Goal: Task Accomplishment & Management: Complete application form

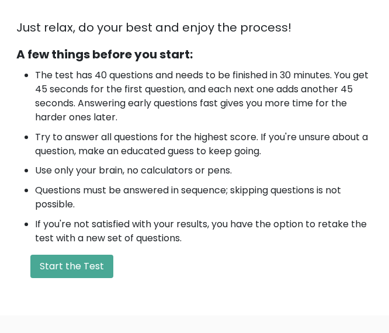
scroll to position [348, 0]
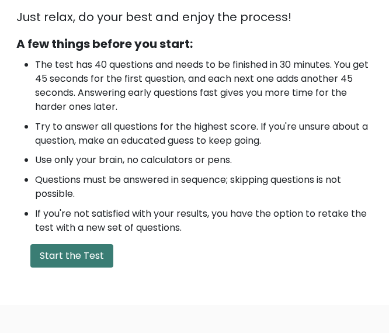
click at [64, 261] on button "Start the Test" at bounding box center [71, 255] width 83 height 23
click at [74, 256] on button "Start the Test" at bounding box center [71, 255] width 83 height 23
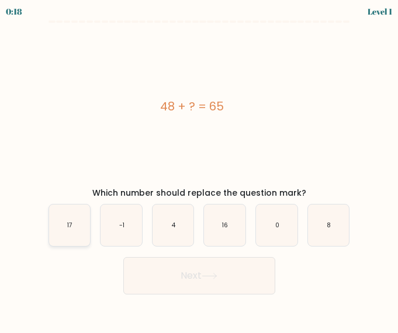
click at [57, 225] on icon "17" at bounding box center [69, 224] width 41 height 41
click at [199, 169] on input "a. 17" at bounding box center [199, 167] width 1 height 3
radio input "true"
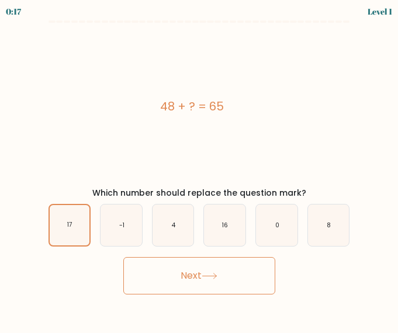
click at [192, 275] on button "Next" at bounding box center [199, 275] width 152 height 37
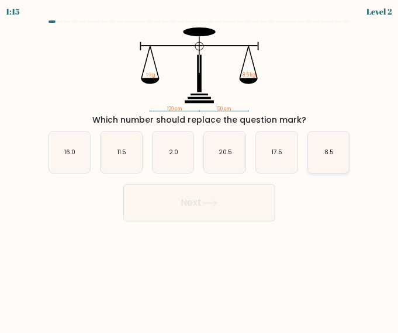
click at [336, 160] on icon "8.5" at bounding box center [328, 151] width 41 height 41
click at [200, 166] on input "f. 8.5" at bounding box center [199, 167] width 1 height 3
radio input "true"
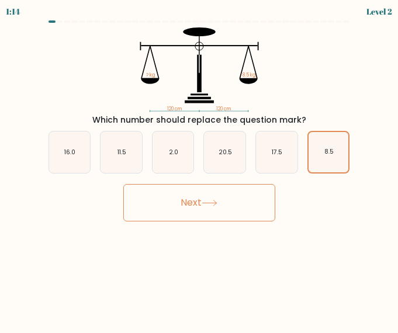
click at [226, 209] on button "Next" at bounding box center [199, 202] width 152 height 37
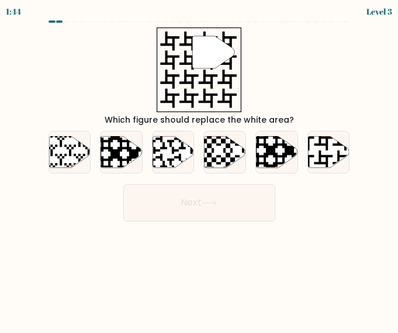
click at [203, 55] on icon at bounding box center [213, 52] width 42 height 32
click at [330, 153] on icon at bounding box center [328, 152] width 41 height 32
click at [200, 166] on input "f." at bounding box center [199, 167] width 1 height 3
radio input "true"
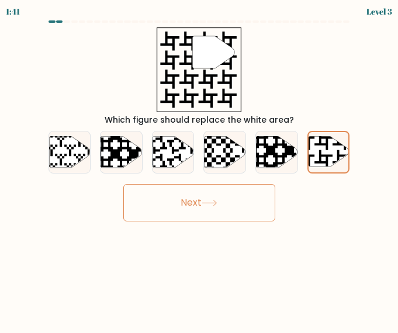
click at [214, 213] on button "Next" at bounding box center [199, 202] width 152 height 37
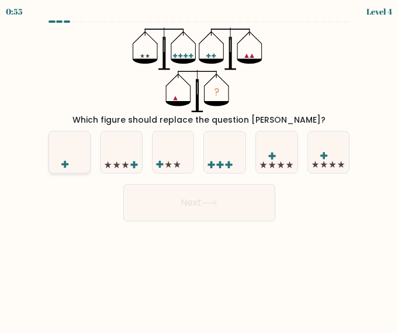
click at [68, 156] on icon at bounding box center [69, 152] width 41 height 34
click at [199, 166] on input "a." at bounding box center [199, 167] width 1 height 3
radio input "true"
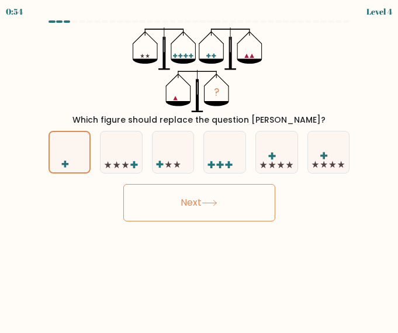
click at [214, 202] on icon at bounding box center [210, 203] width 16 height 6
click at [190, 209] on button "Next" at bounding box center [199, 202] width 152 height 37
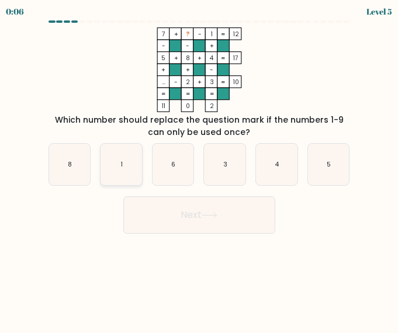
click at [122, 178] on icon "1" at bounding box center [120, 164] width 41 height 41
click at [199, 169] on input "b. 1" at bounding box center [199, 167] width 1 height 3
radio input "true"
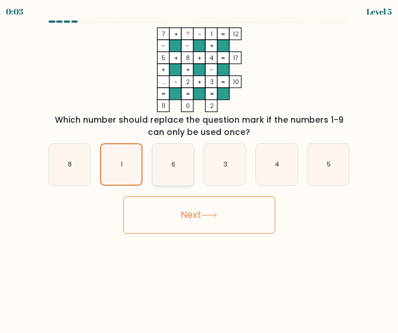
click at [173, 162] on text "6" at bounding box center [173, 164] width 4 height 9
click at [199, 166] on input "c. 6" at bounding box center [199, 167] width 1 height 3
radio input "true"
click at [207, 223] on button "Next" at bounding box center [199, 214] width 152 height 37
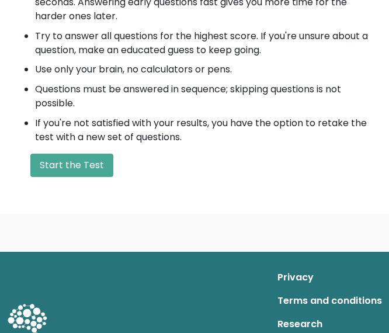
scroll to position [485, 0]
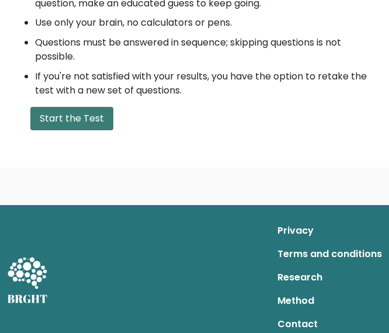
click at [43, 122] on button "Start the Test" at bounding box center [71, 118] width 83 height 23
